Goal: Find specific page/section: Find specific page/section

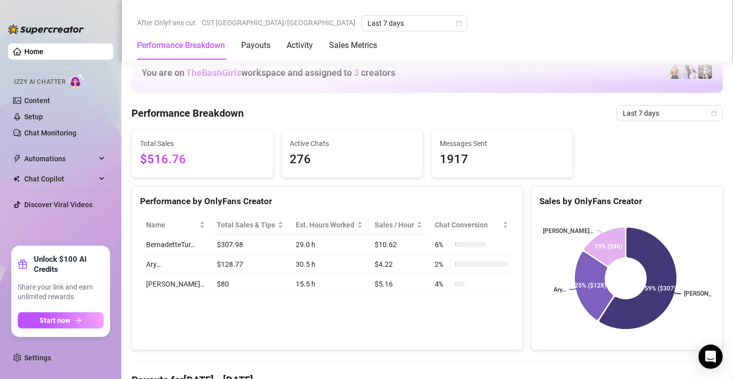
scroll to position [560, 0]
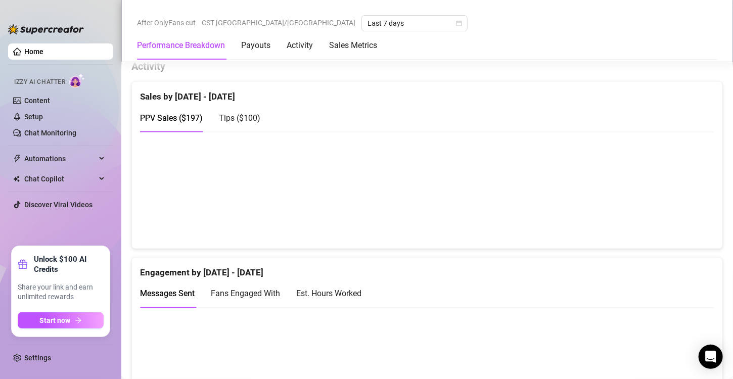
scroll to position [534, 0]
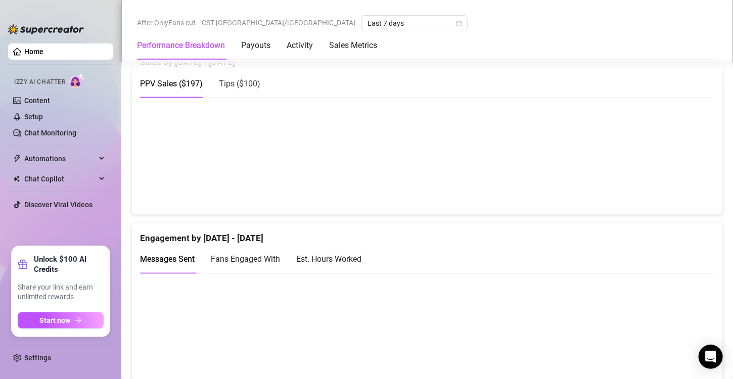
click at [335, 254] on div "Est. Hours Worked" at bounding box center [328, 259] width 65 height 13
